Goal: Find contact information: Find contact information

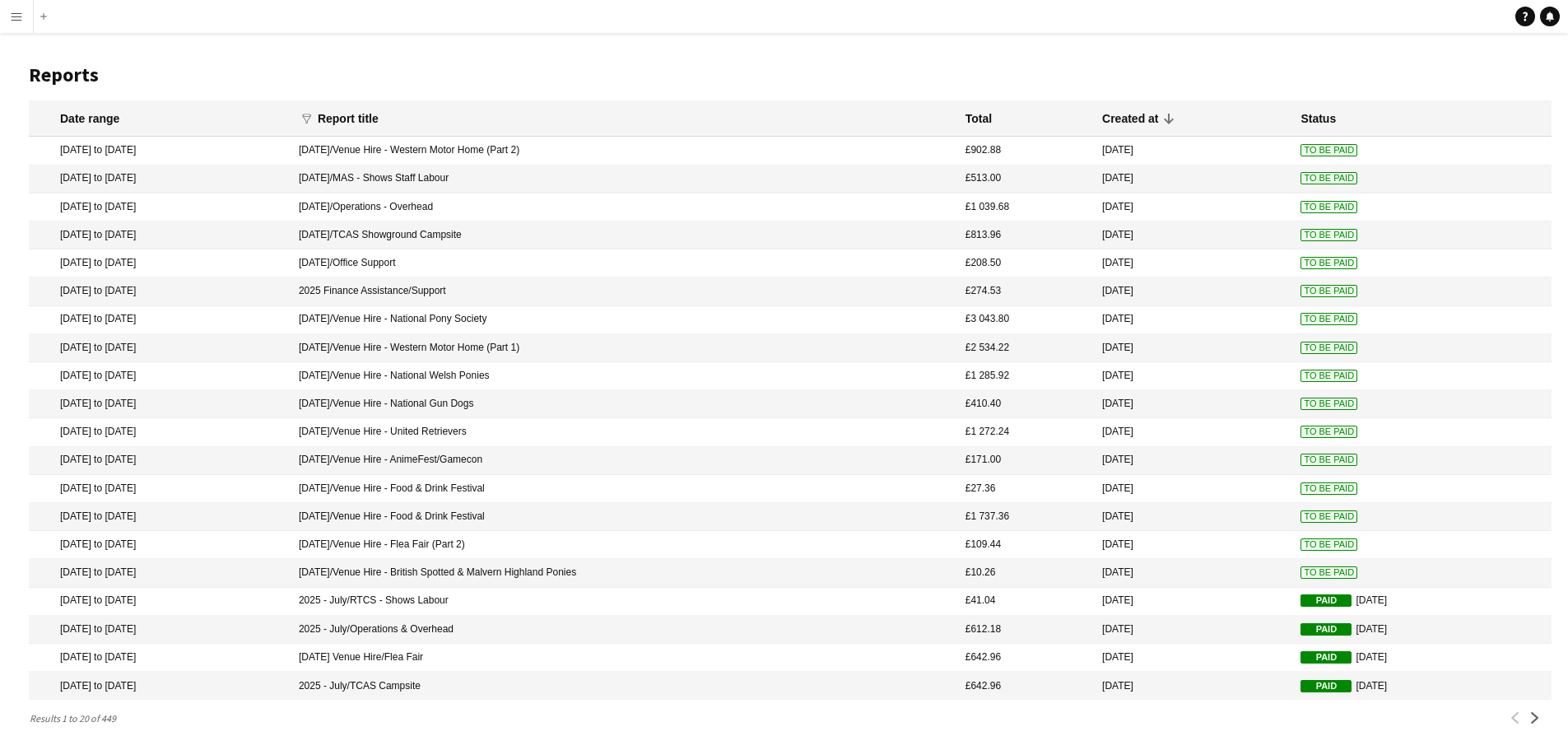
click at [20, 16] on app-icon "Menu" at bounding box center [17, 17] width 13 height 13
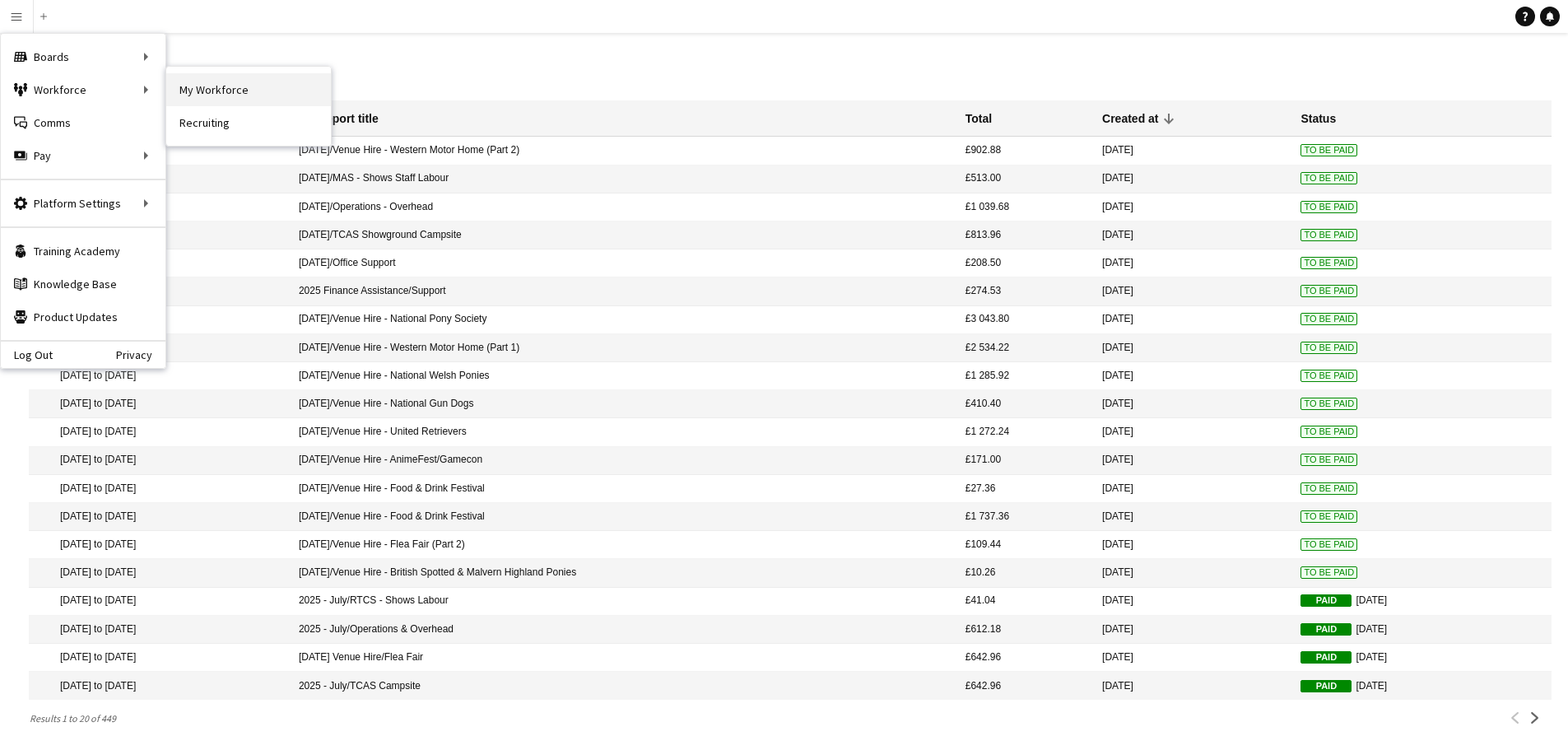
click at [226, 98] on link "My Workforce" at bounding box center [249, 89] width 165 height 33
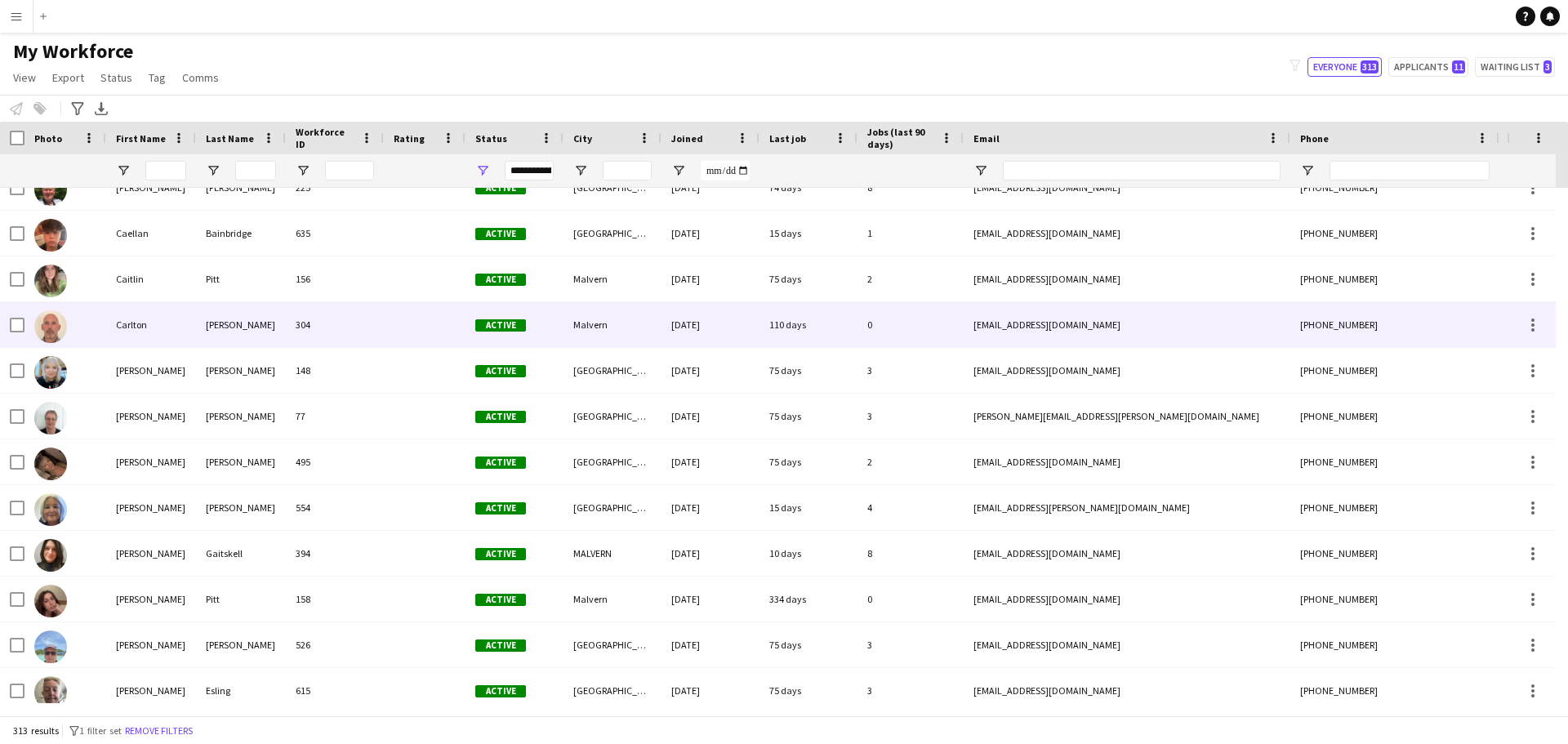
scroll to position [1639, 0]
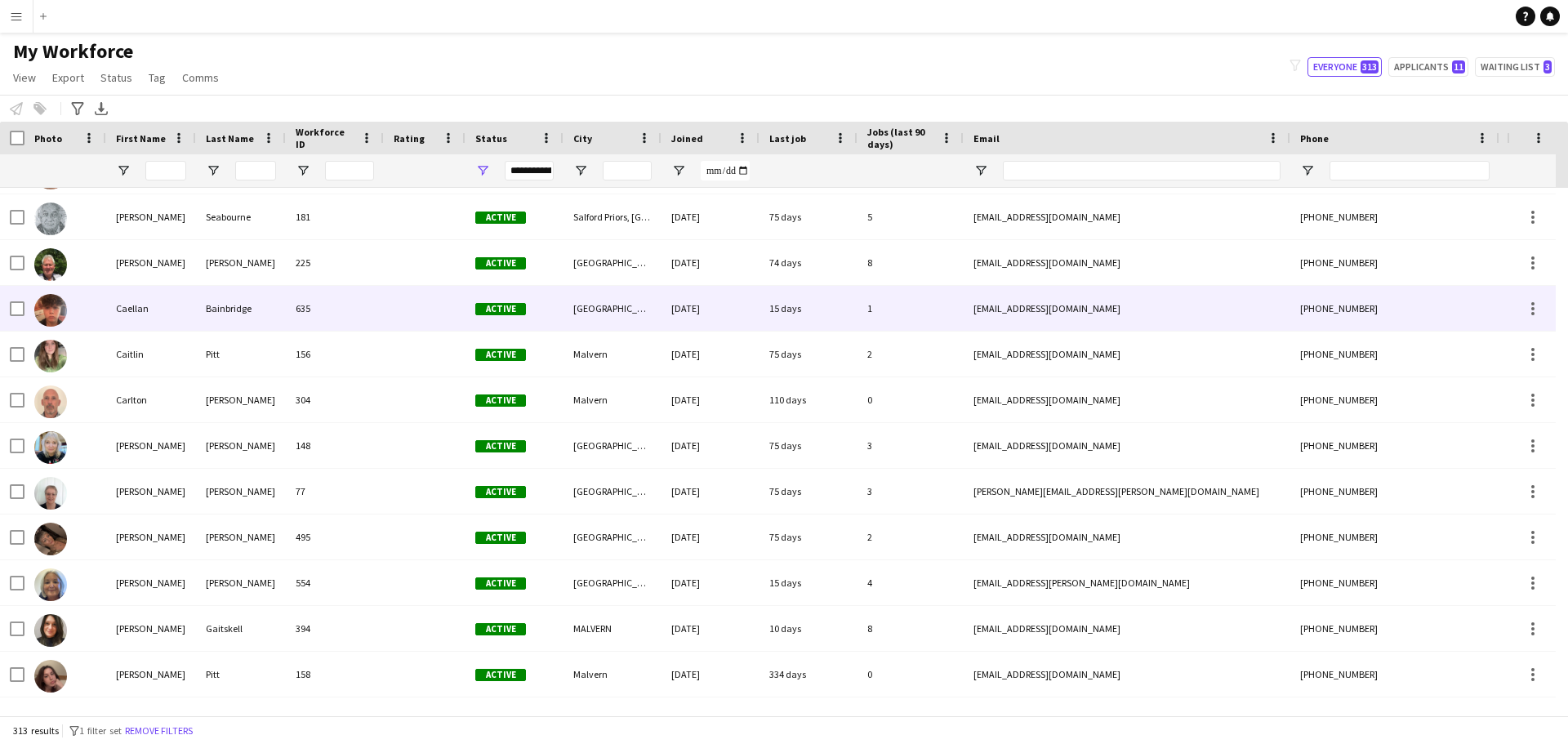
click at [307, 317] on div "635" at bounding box center [335, 308] width 98 height 45
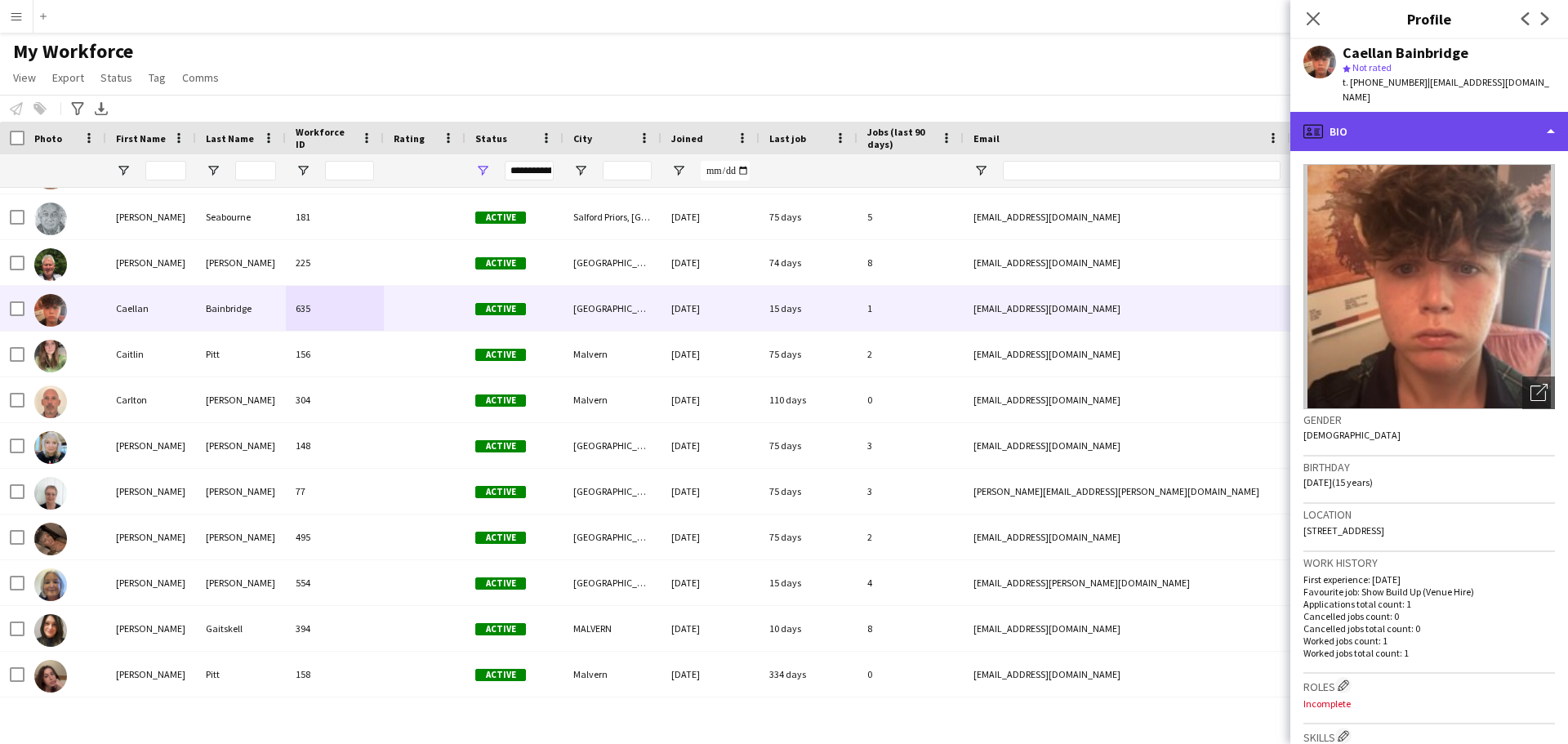
click at [1552, 134] on div "profile Bio" at bounding box center [1429, 131] width 278 height 39
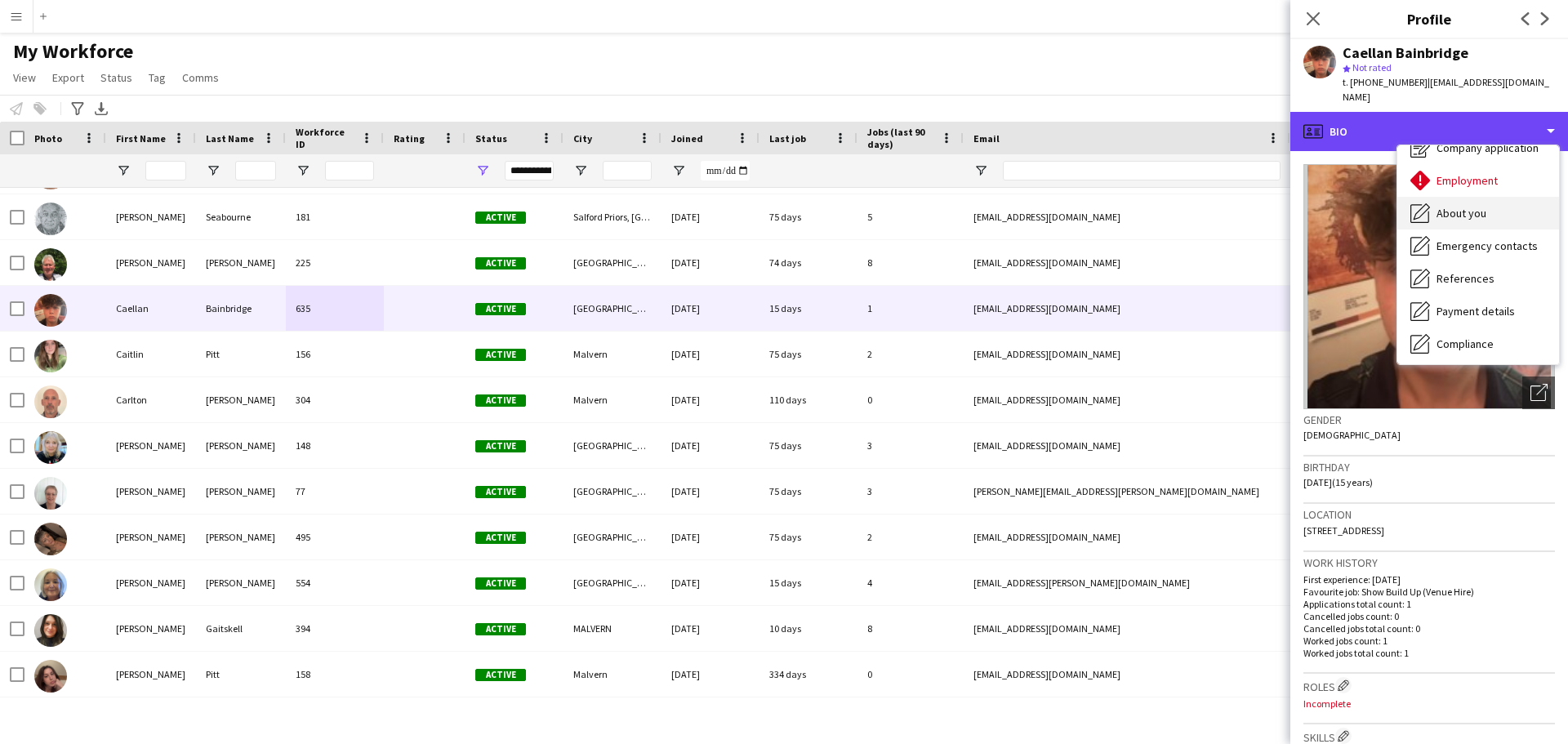
scroll to position [82, 0]
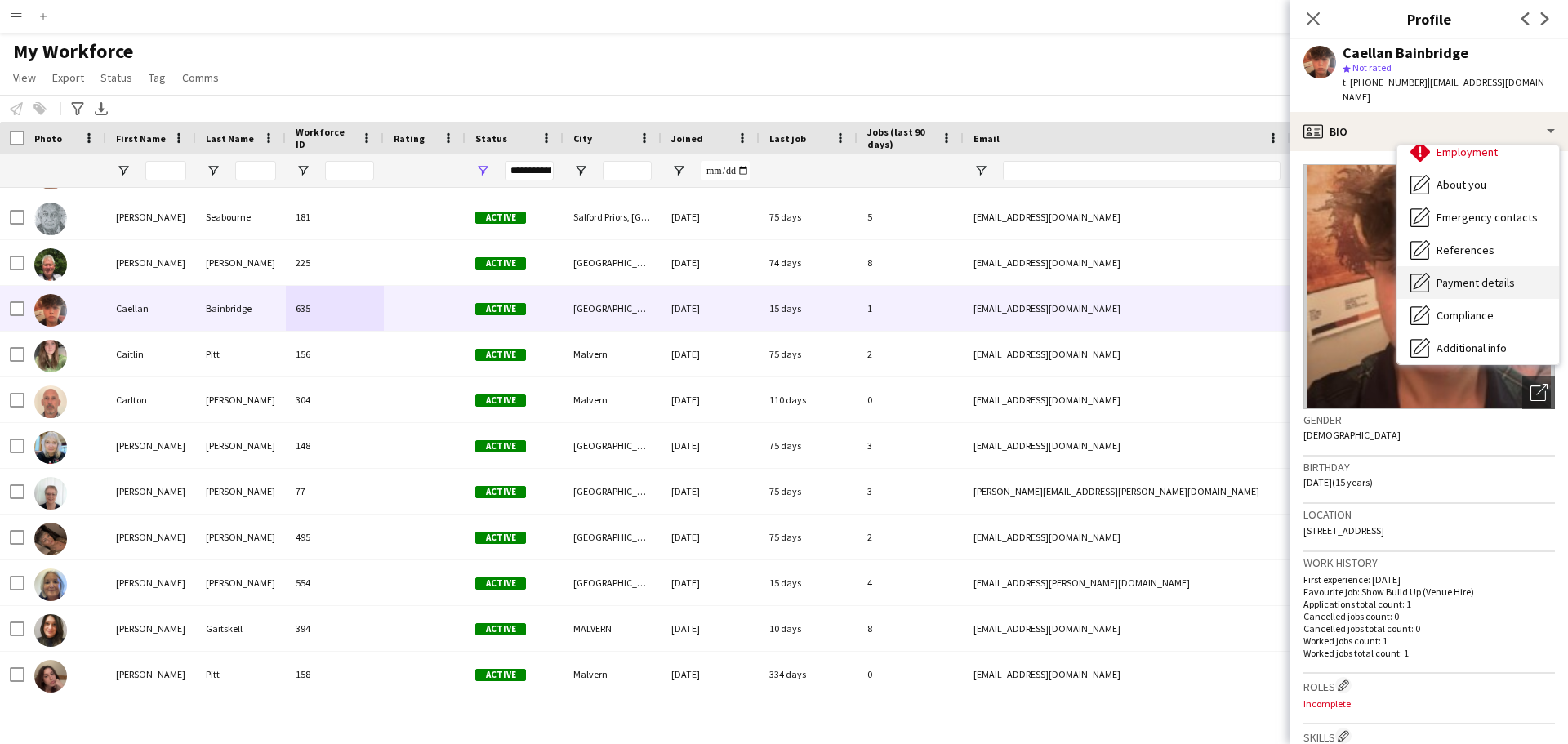
click at [1500, 275] on span "Payment details" at bounding box center [1475, 282] width 78 height 15
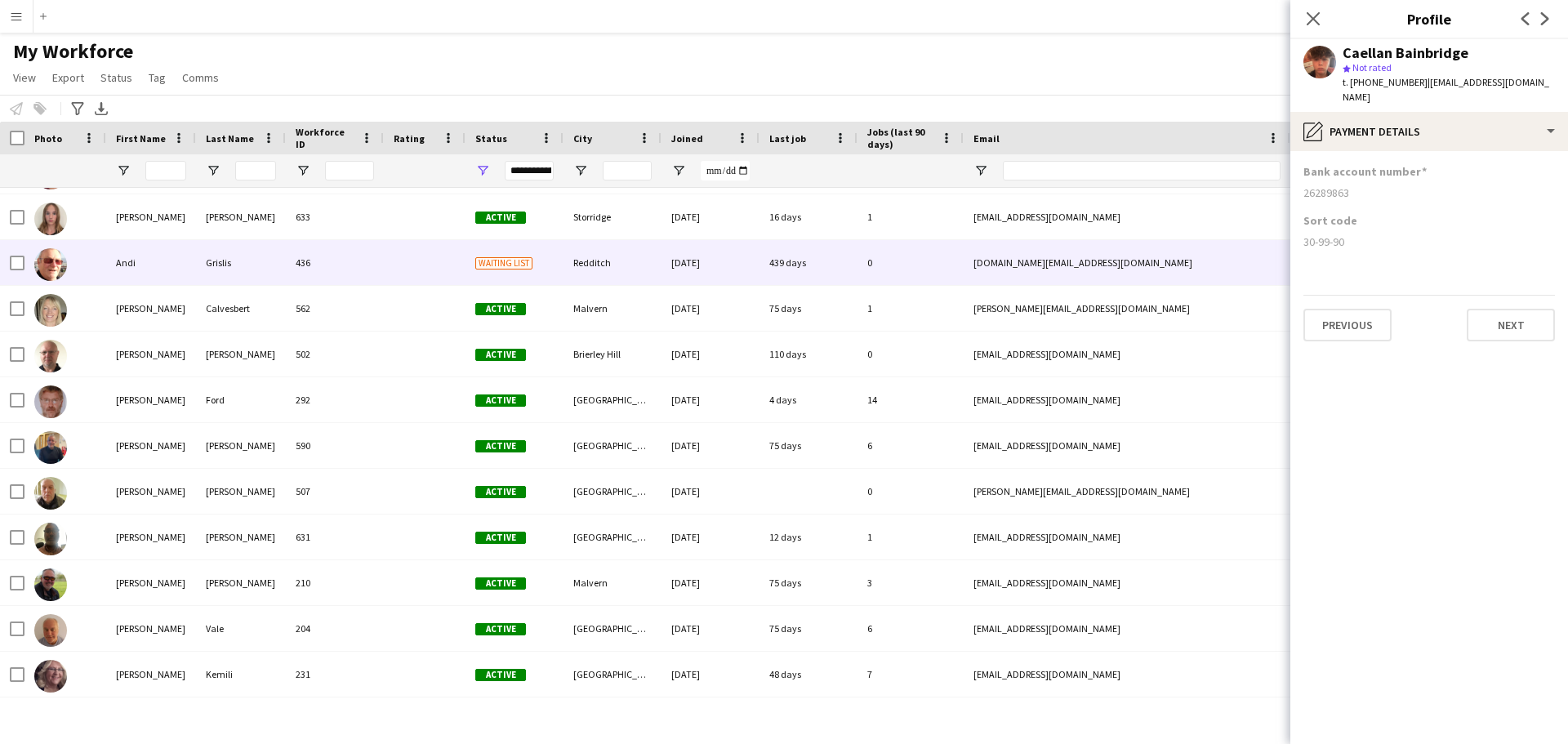
scroll to position [415, 0]
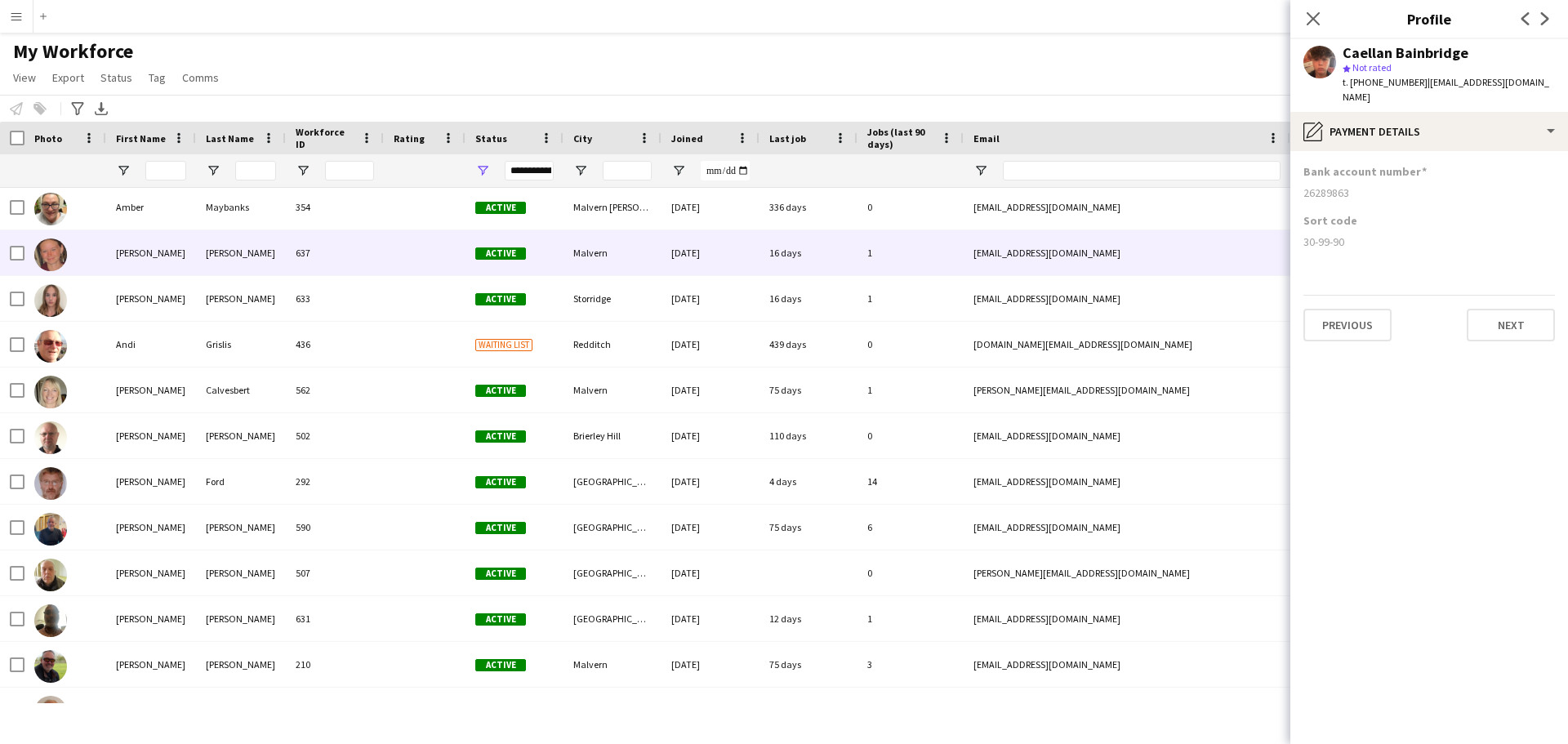
click at [72, 257] on div at bounding box center [65, 252] width 82 height 45
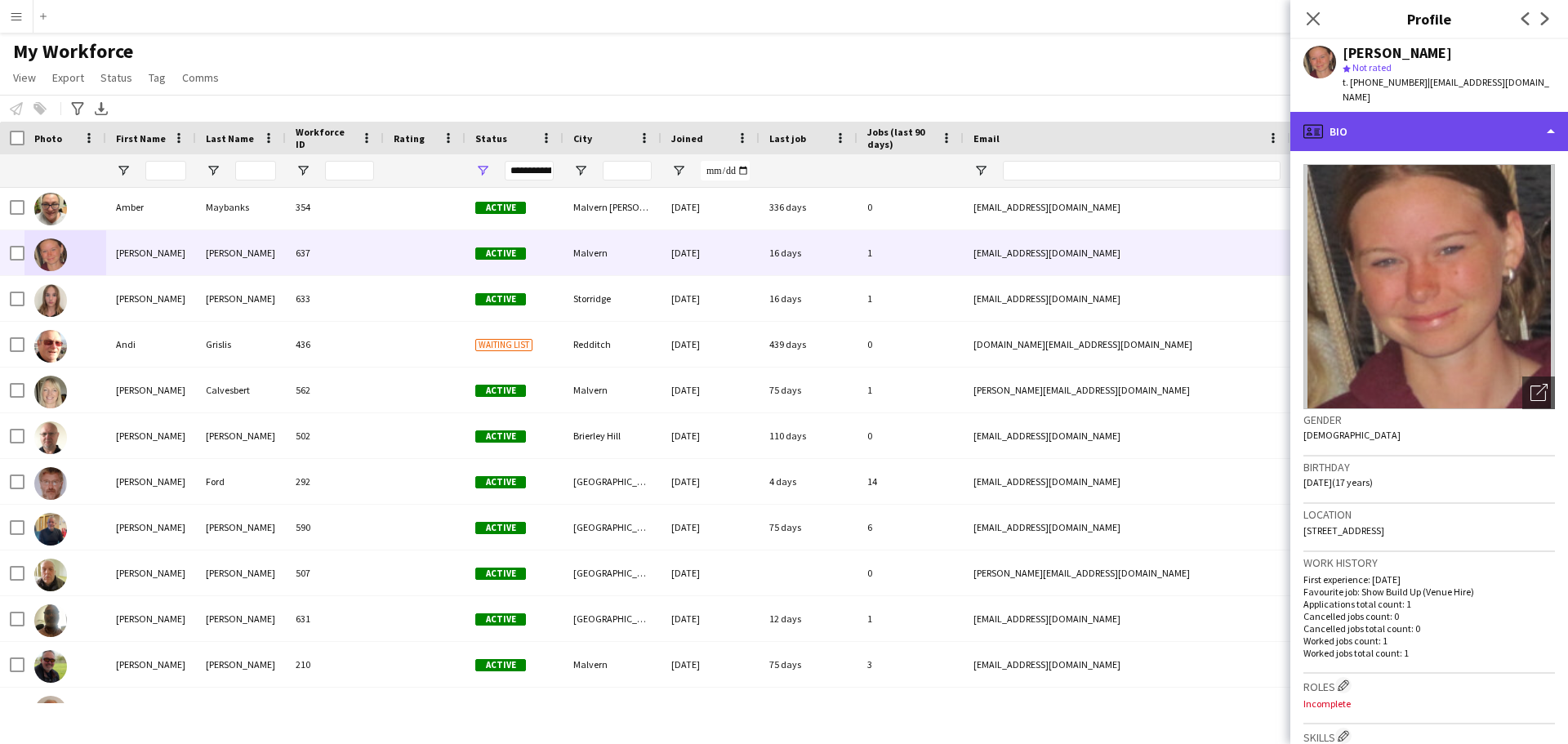
click at [1550, 112] on div "profile Bio" at bounding box center [1429, 131] width 278 height 39
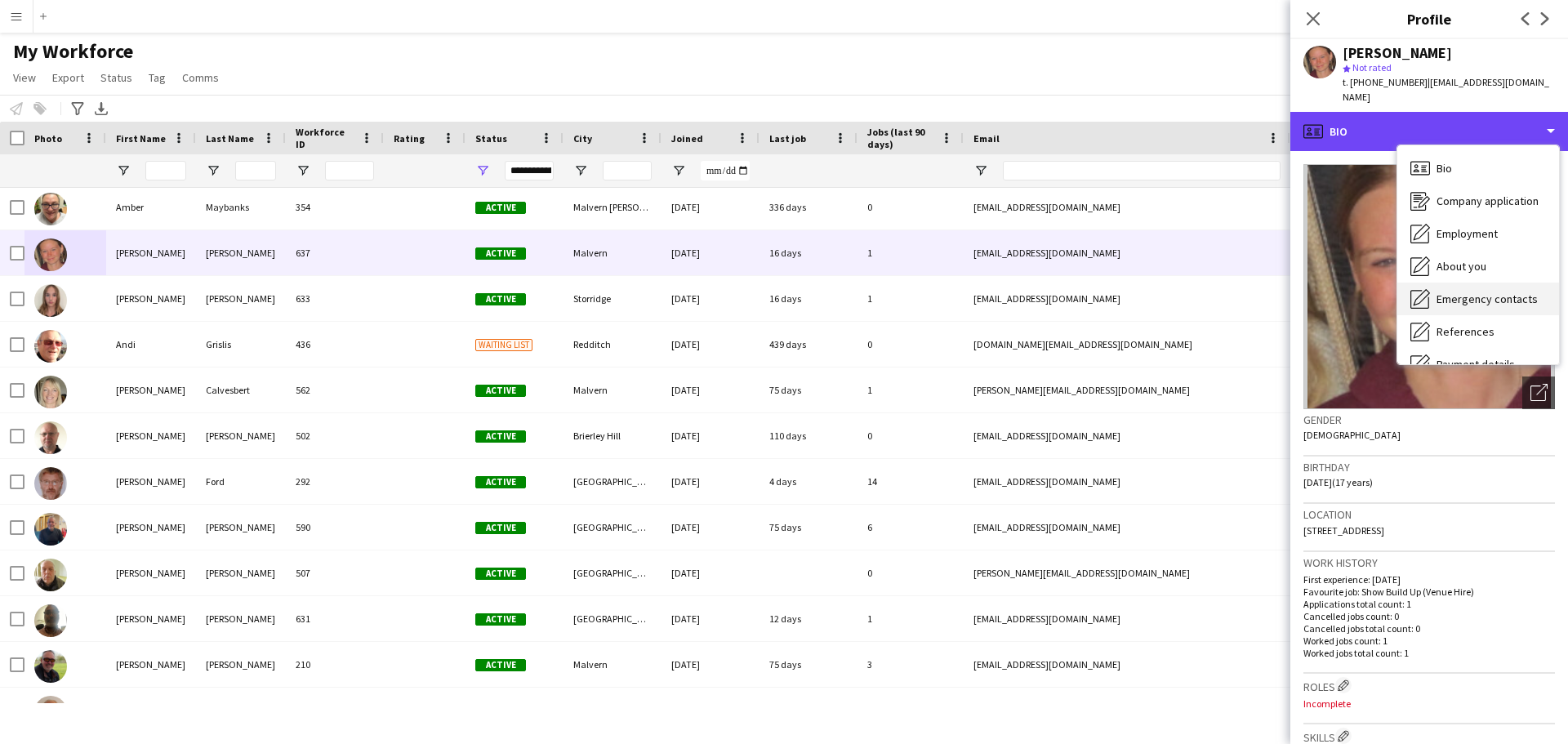
scroll to position [82, 0]
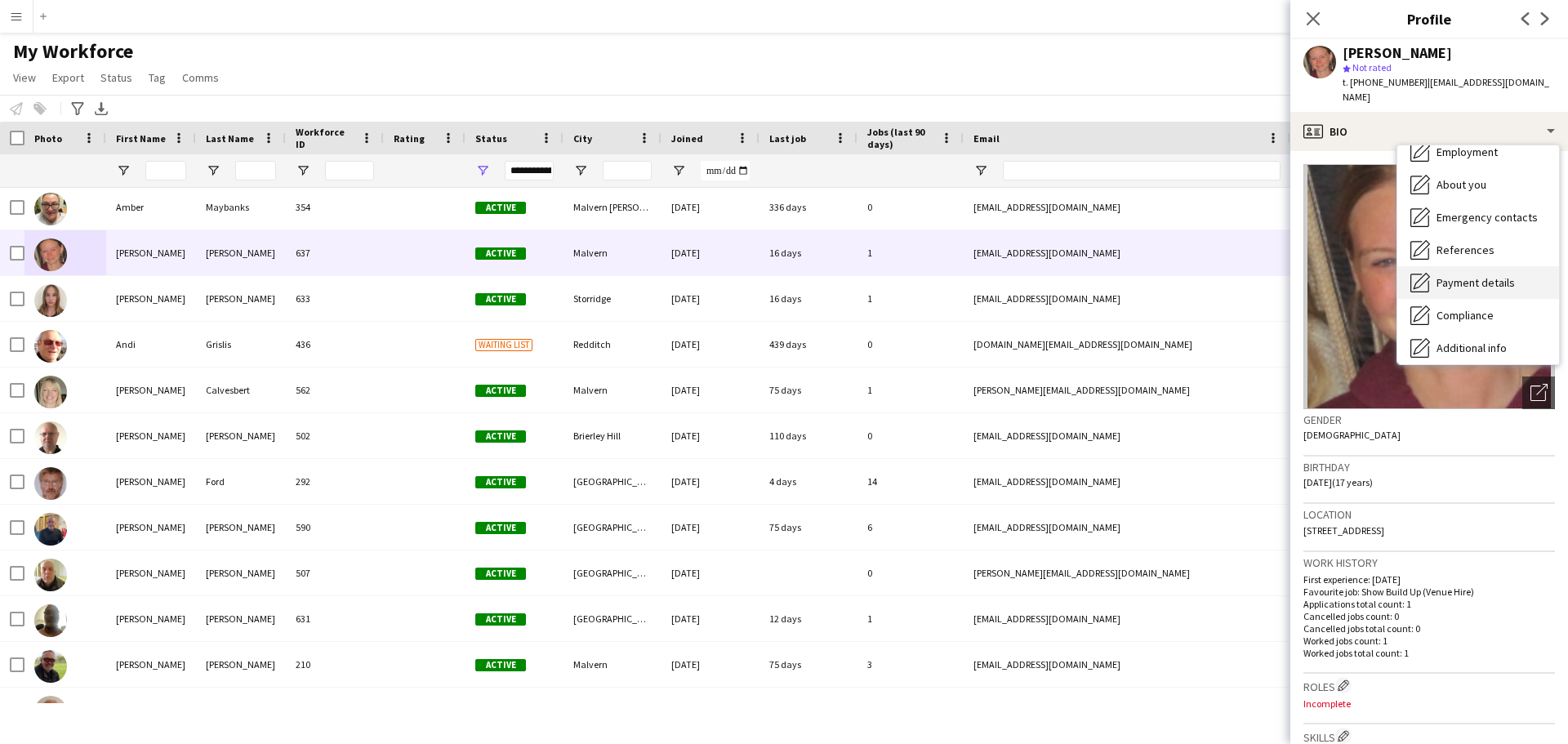
click at [1492, 275] on span "Payment details" at bounding box center [1475, 282] width 78 height 15
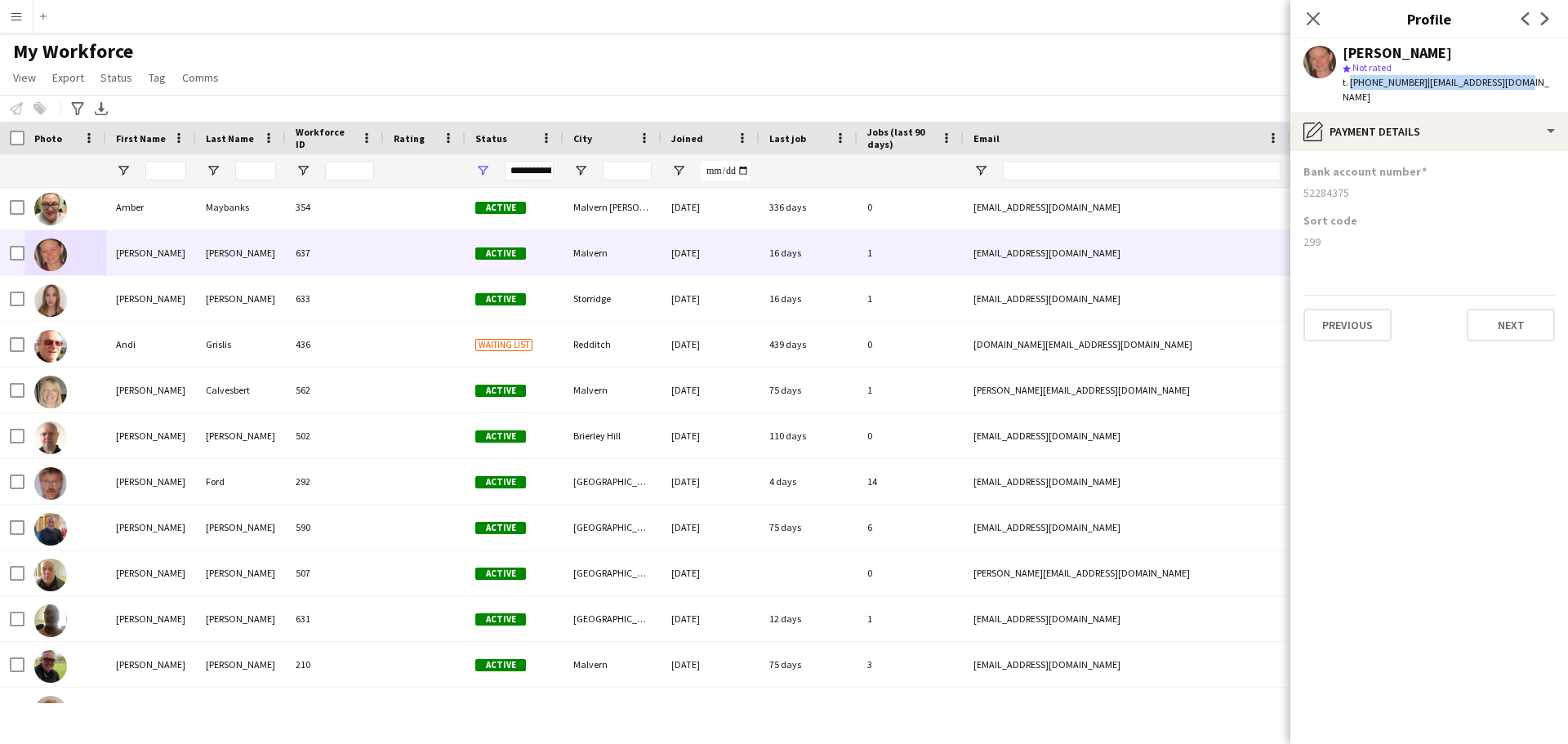
drag, startPoint x: 1520, startPoint y: 84, endPoint x: 1350, endPoint y: 83, distance: 170.0
click at [1350, 83] on app-profile-header "[PERSON_NAME] star Not rated t. [PHONE_NUMBER] | [EMAIL_ADDRESS][DOMAIN_NAME]" at bounding box center [1429, 75] width 278 height 72
copy div "[PHONE_NUMBER] | [EMAIL_ADDRESS][DOMAIN_NAME]"
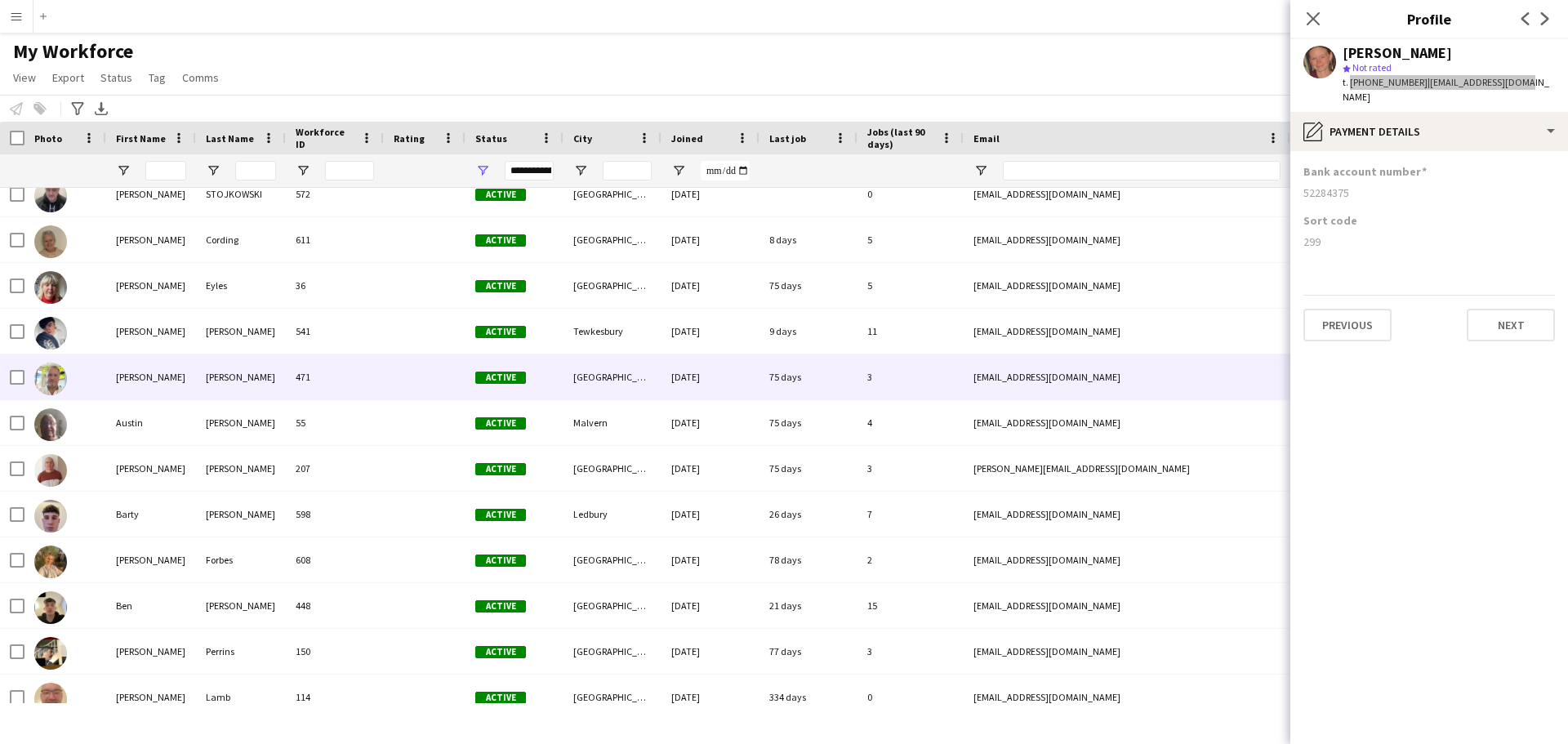
scroll to position [0, 0]
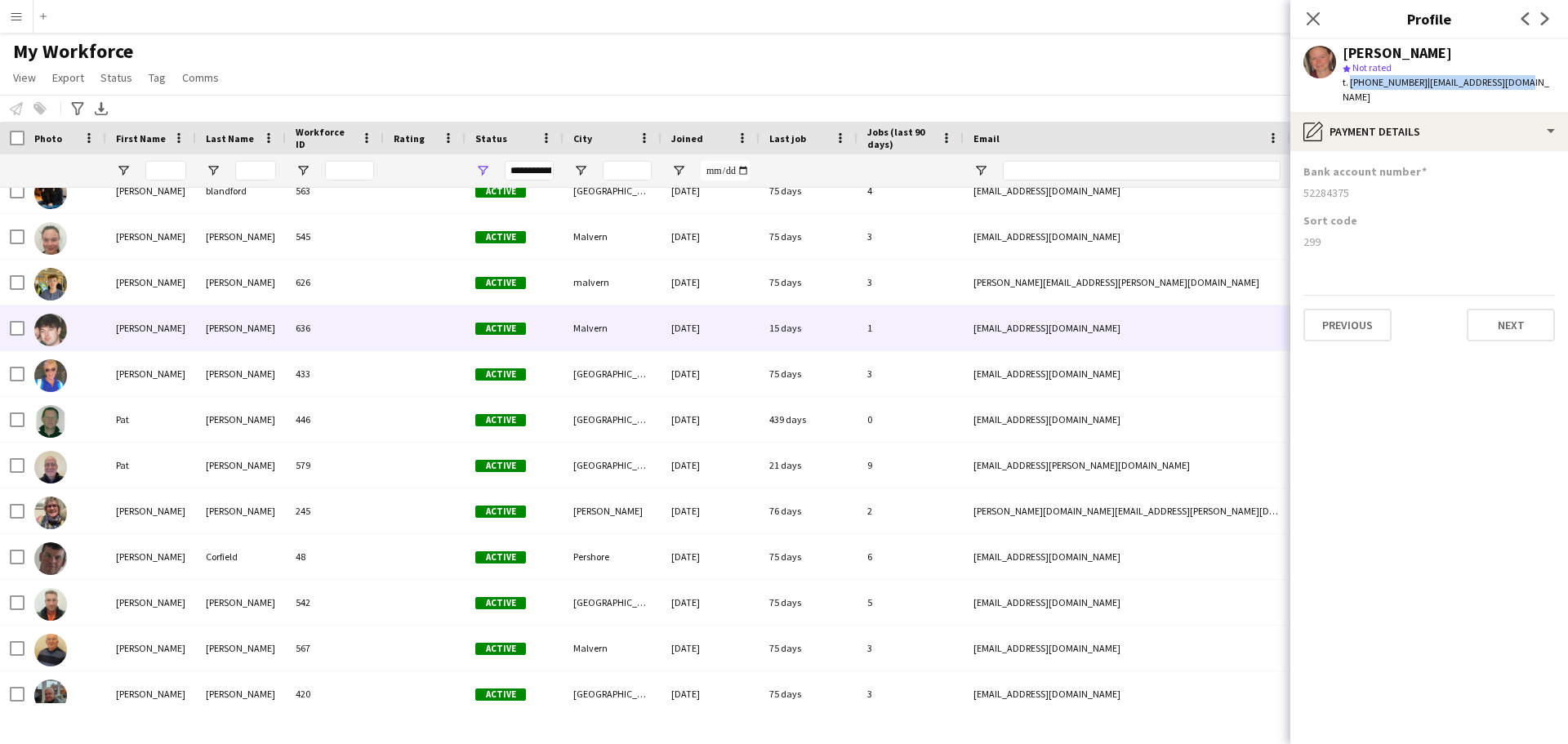
click at [1014, 342] on div "[EMAIL_ADDRESS][DOMAIN_NAME]" at bounding box center [1127, 327] width 327 height 45
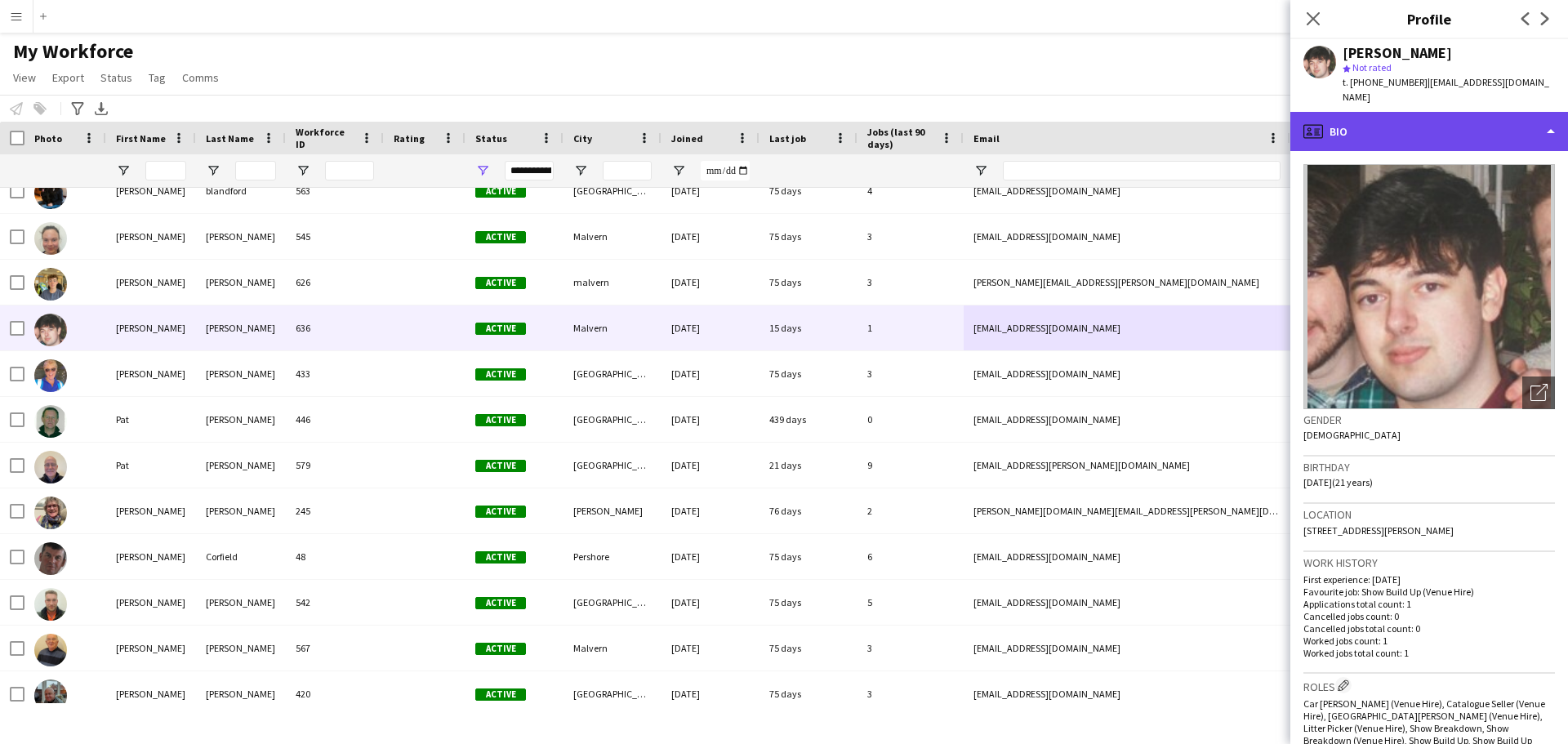
click at [1550, 117] on div "profile Bio" at bounding box center [1429, 131] width 278 height 39
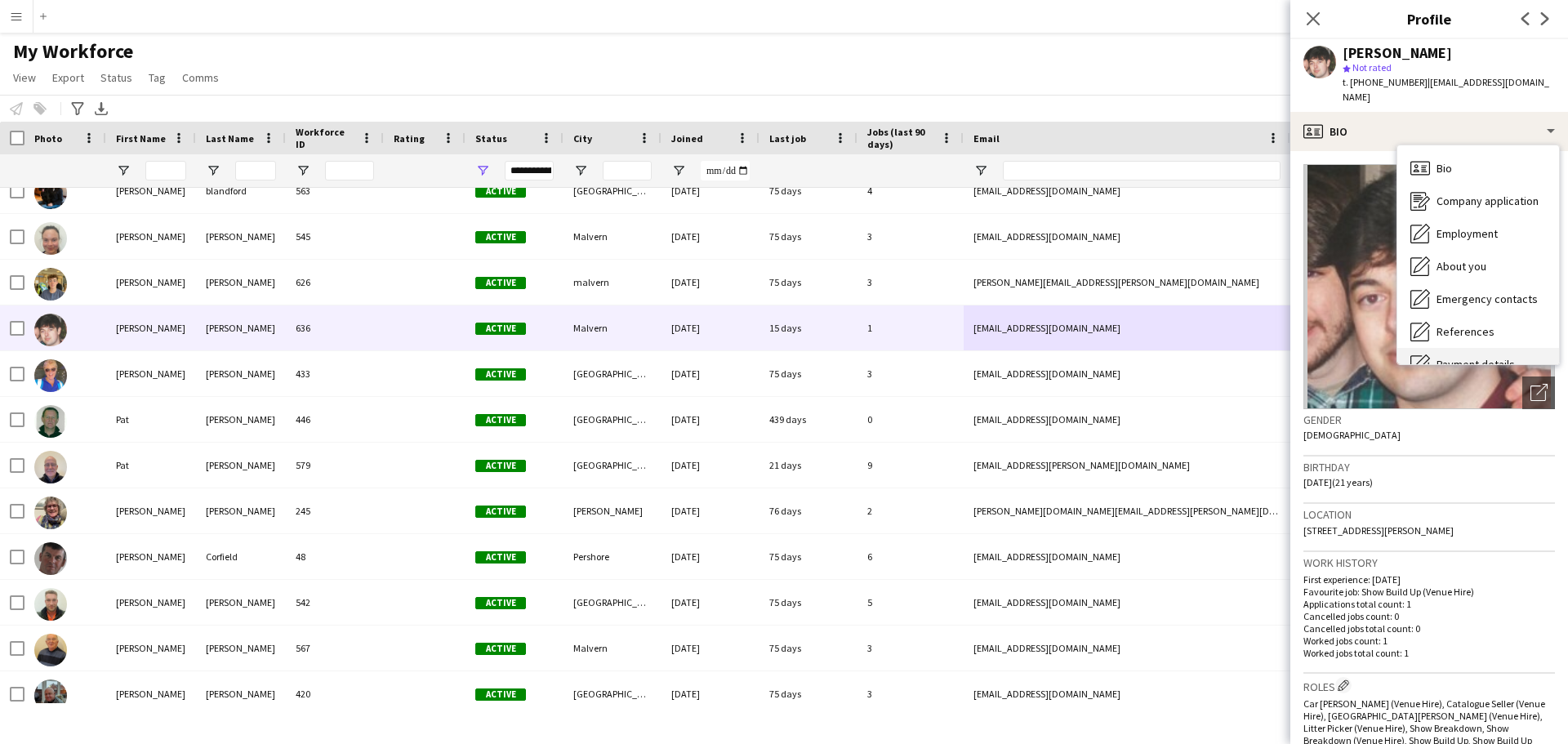
click at [1480, 357] on span "Payment details" at bounding box center [1475, 364] width 78 height 15
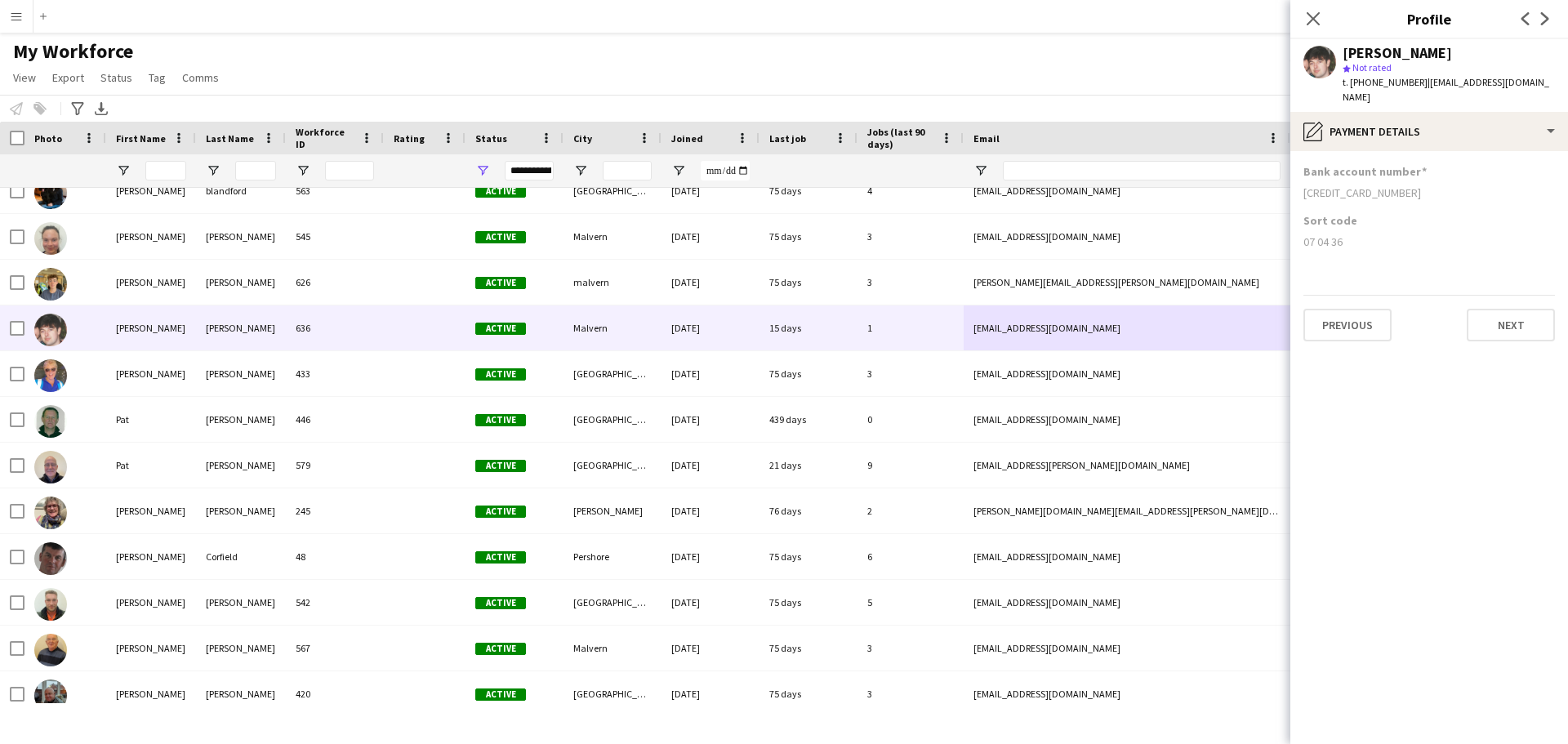
click at [1541, 84] on div "[PERSON_NAME] star Not rated t. [PHONE_NUMBER] | [EMAIL_ADDRESS][DOMAIN_NAME]" at bounding box center [1429, 75] width 278 height 72
drag, startPoint x: 1545, startPoint y: 83, endPoint x: 1343, endPoint y: 85, distance: 202.0
click at [1343, 85] on div "[PERSON_NAME] star Not rated t. [PHONE_NUMBER] | [EMAIL_ADDRESS][DOMAIN_NAME]" at bounding box center [1429, 75] width 278 height 72
drag, startPoint x: 1373, startPoint y: 80, endPoint x: 1551, endPoint y: 85, distance: 178.1
click at [1551, 85] on div "[PERSON_NAME] star Not rated t. [PHONE_NUMBER] | [EMAIL_ADDRESS][DOMAIN_NAME]" at bounding box center [1429, 75] width 278 height 72
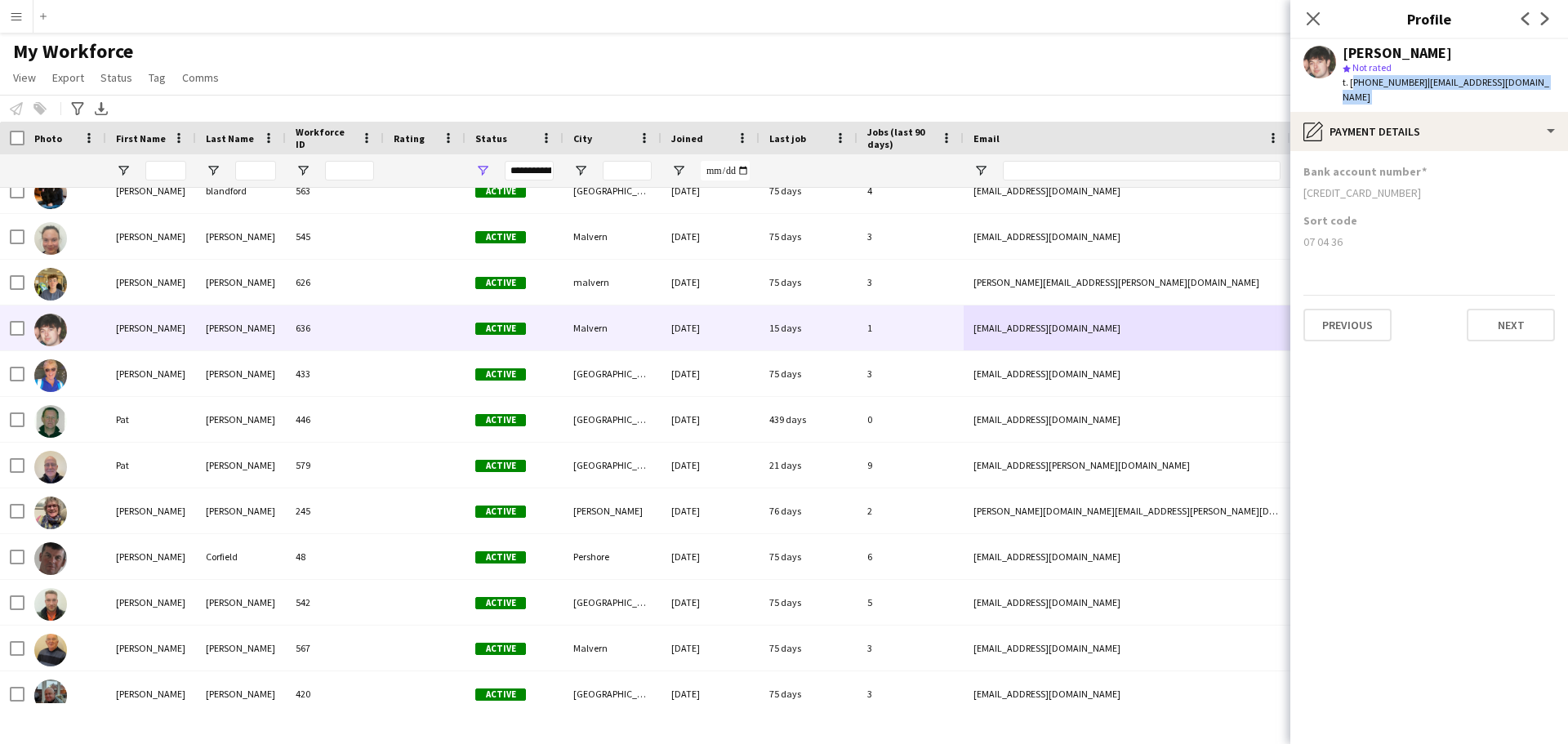
drag, startPoint x: 1550, startPoint y: 85, endPoint x: 1357, endPoint y: 84, distance: 193.0
click at [1352, 84] on div "[PERSON_NAME] star Not rated t. [PHONE_NUMBER] | [EMAIL_ADDRESS][DOMAIN_NAME]" at bounding box center [1429, 75] width 278 height 72
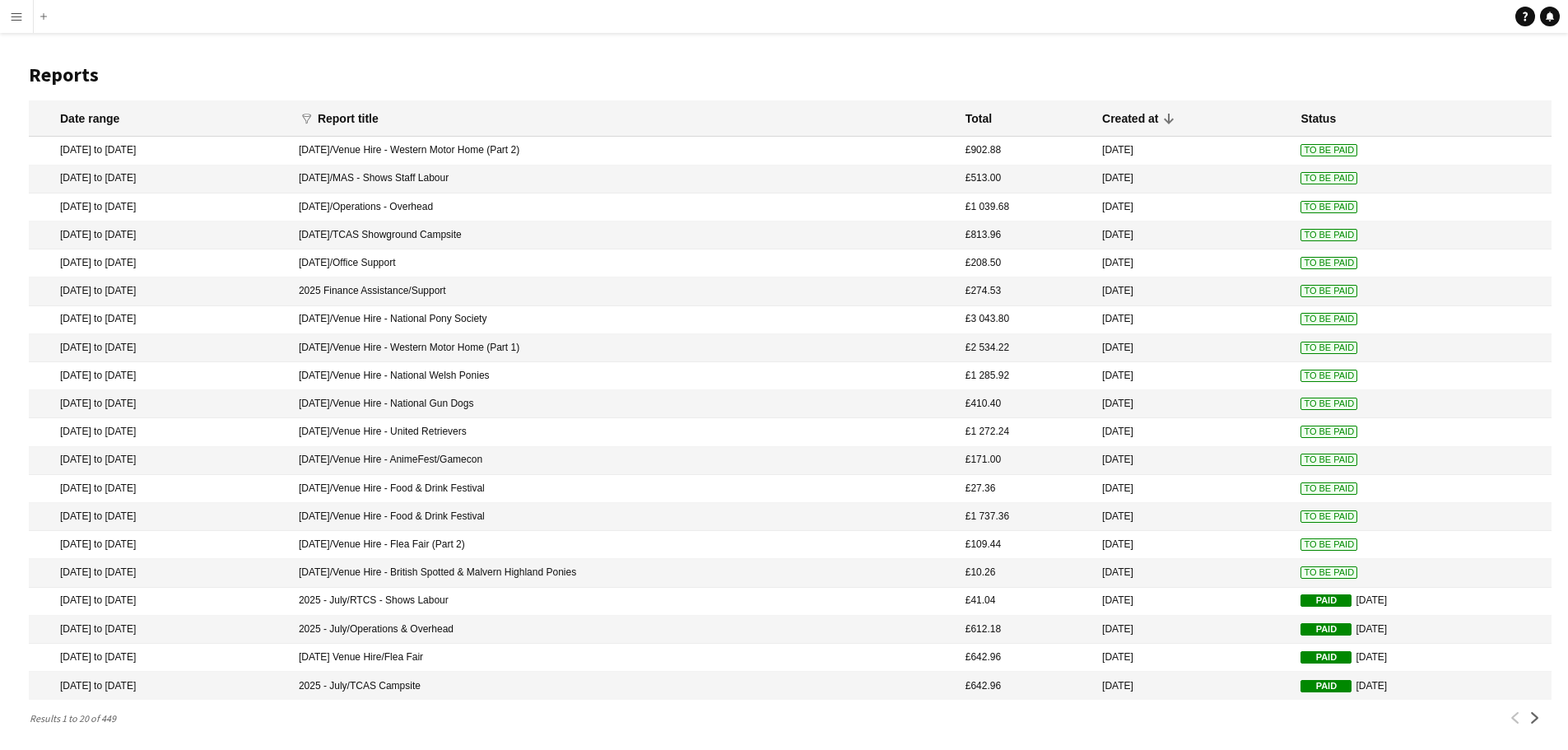
click at [11, 17] on app-icon "Menu" at bounding box center [17, 17] width 13 height 13
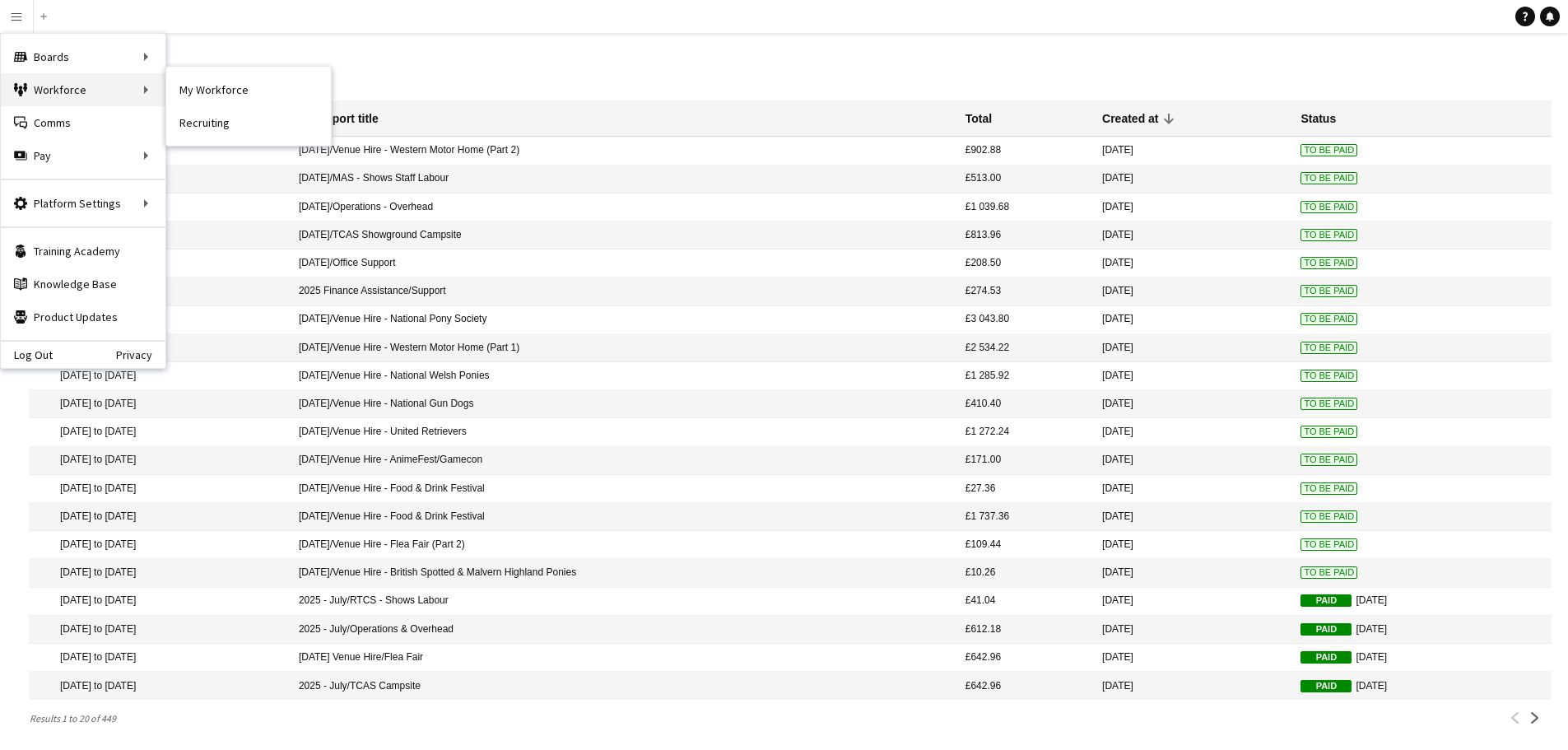
drag, startPoint x: 102, startPoint y: 87, endPoint x: 112, endPoint y: 89, distance: 10.2
click at [102, 87] on div "Workforce Workforce" at bounding box center [83, 89] width 165 height 33
click at [184, 92] on link "My Workforce" at bounding box center [249, 89] width 165 height 33
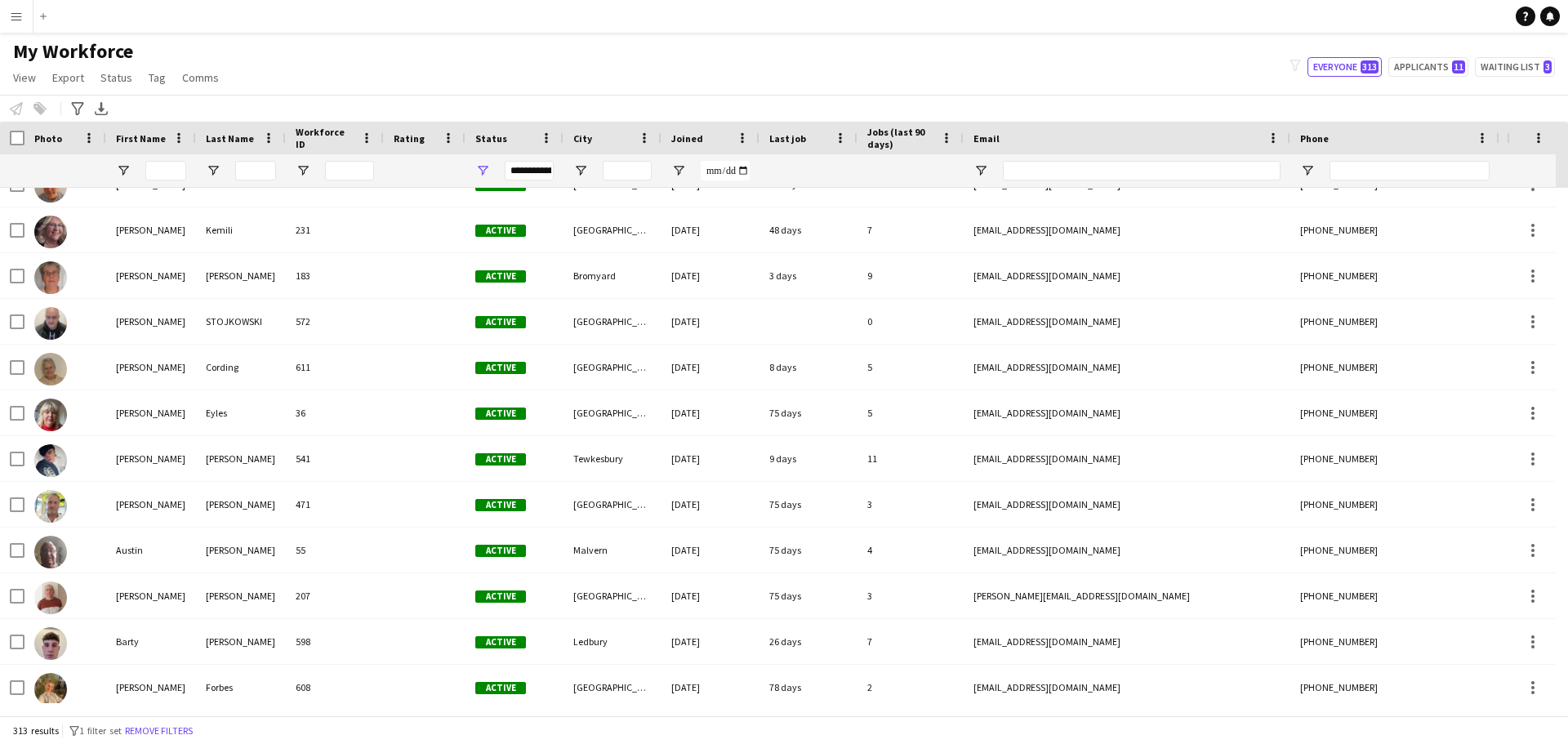
scroll to position [1391, 0]
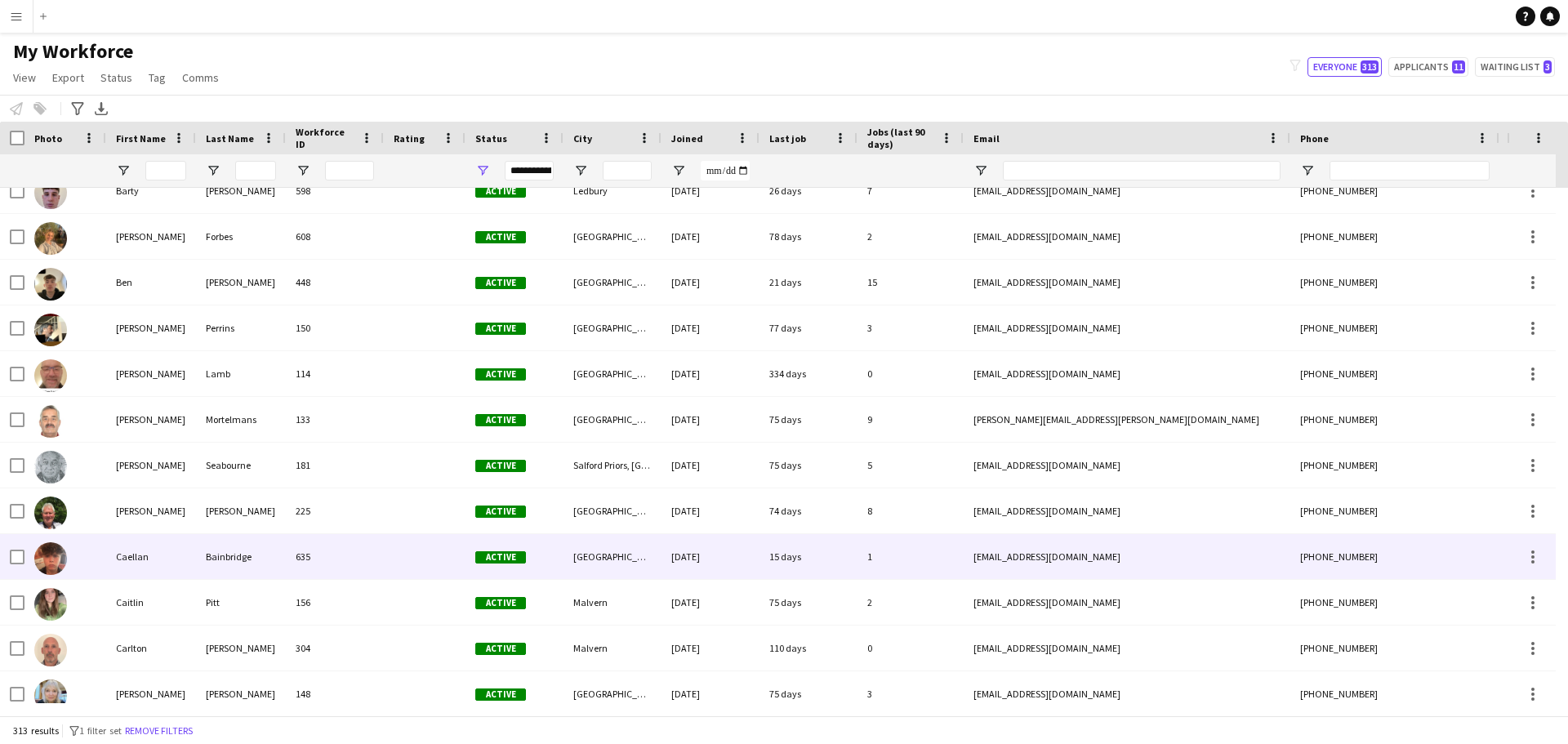
click at [503, 565] on div "Active" at bounding box center [514, 557] width 98 height 45
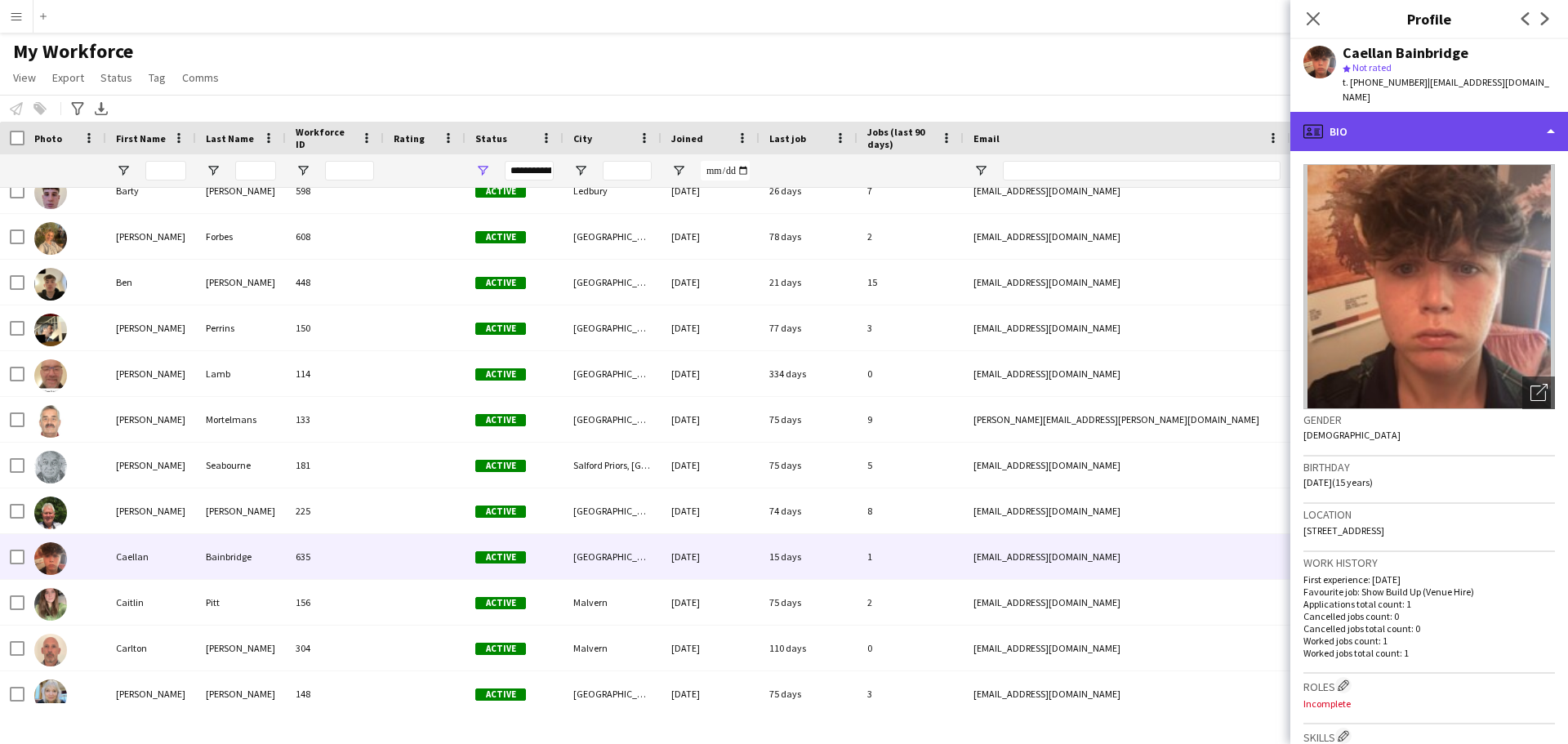
click at [1550, 133] on div "profile Bio" at bounding box center [1429, 131] width 278 height 39
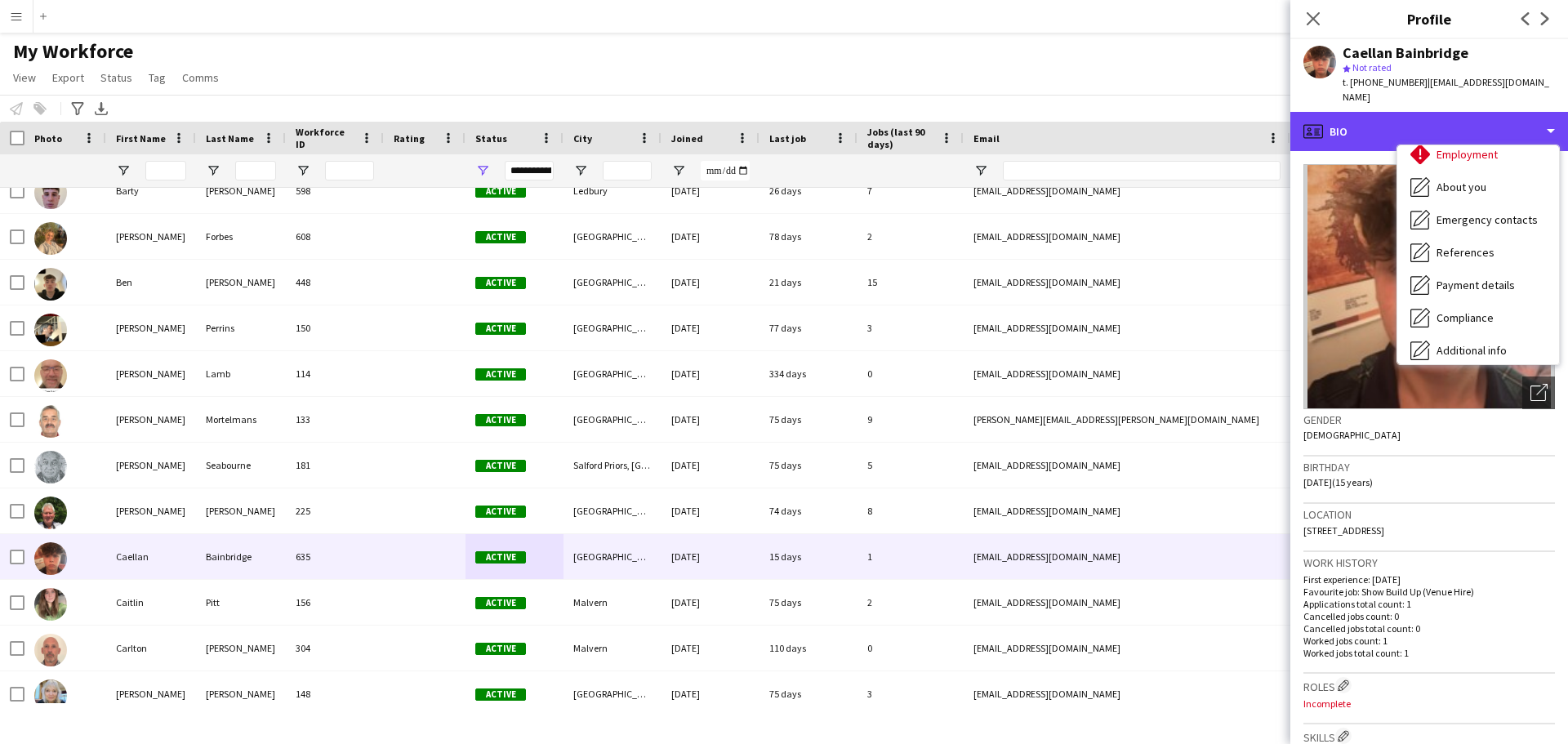
scroll to position [153, 0]
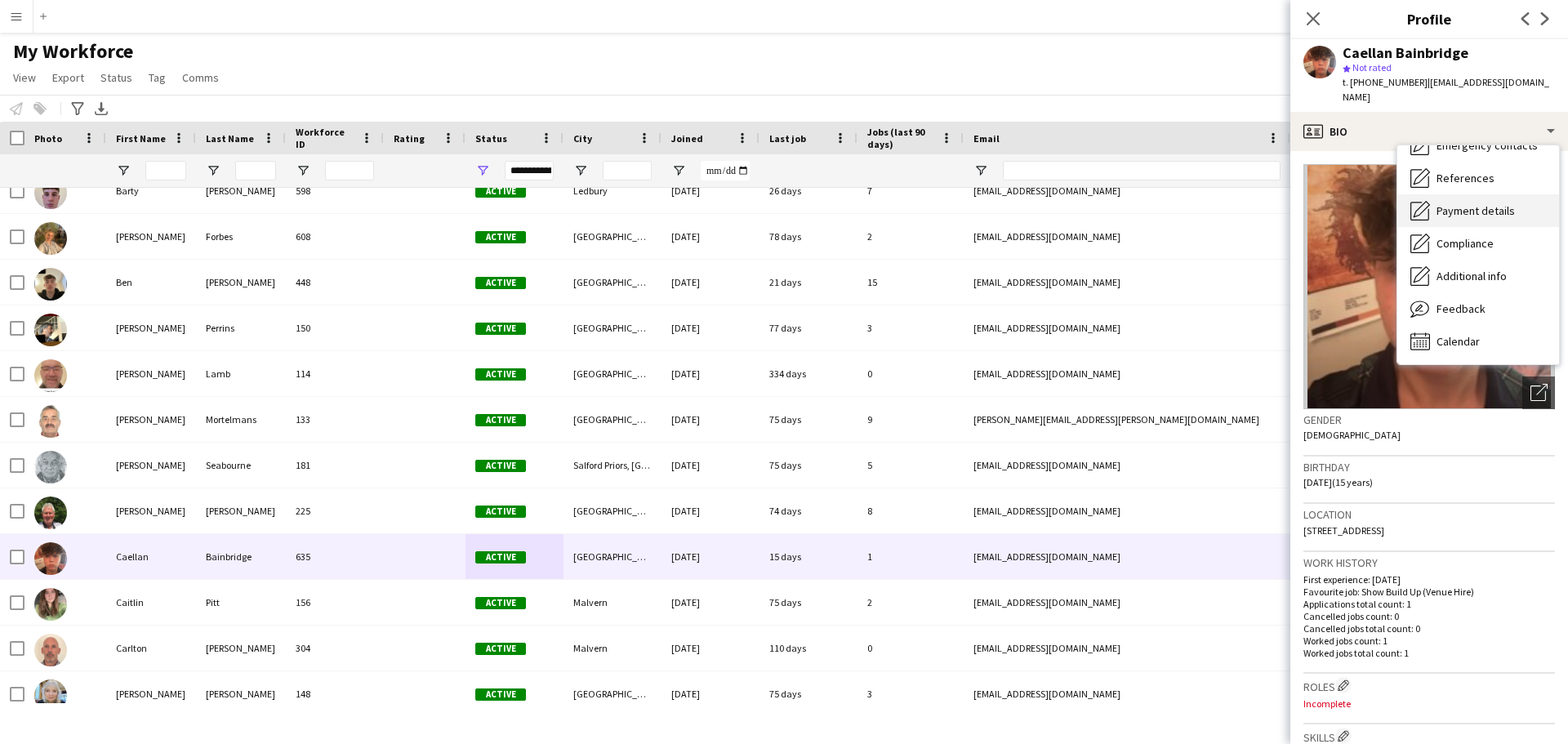
click at [1465, 211] on span "Payment details" at bounding box center [1475, 211] width 78 height 15
